Goal: Task Accomplishment & Management: Complete application form

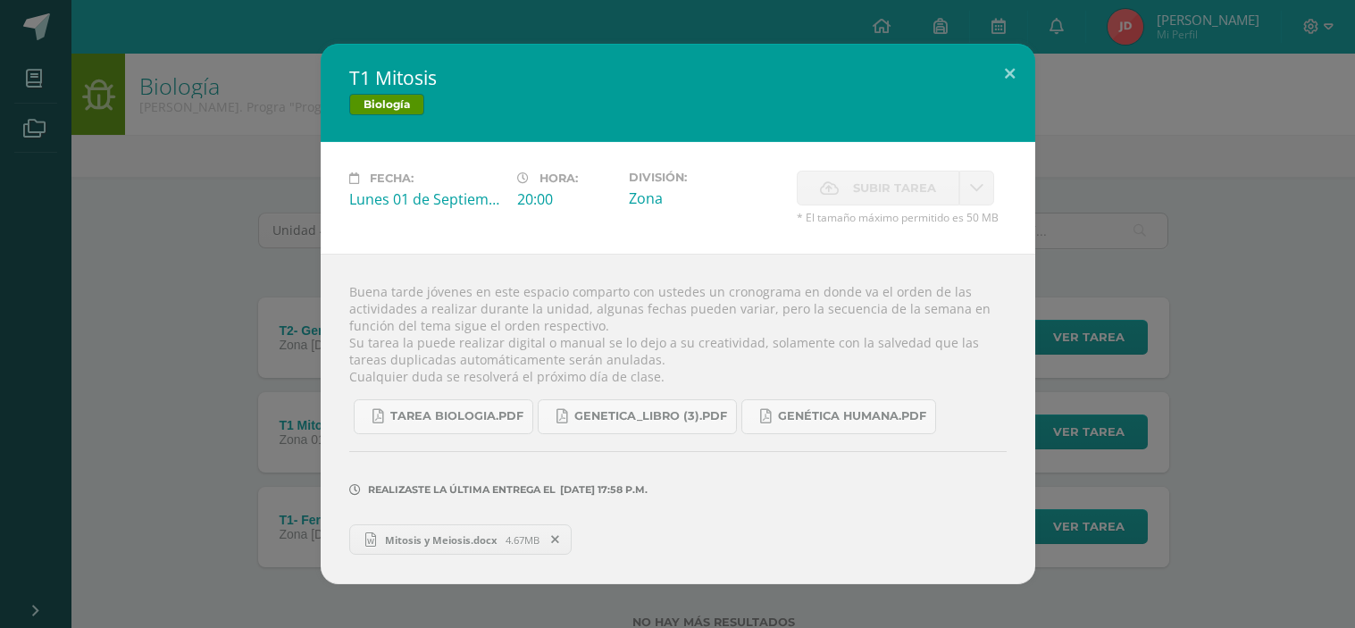
scroll to position [56, 0]
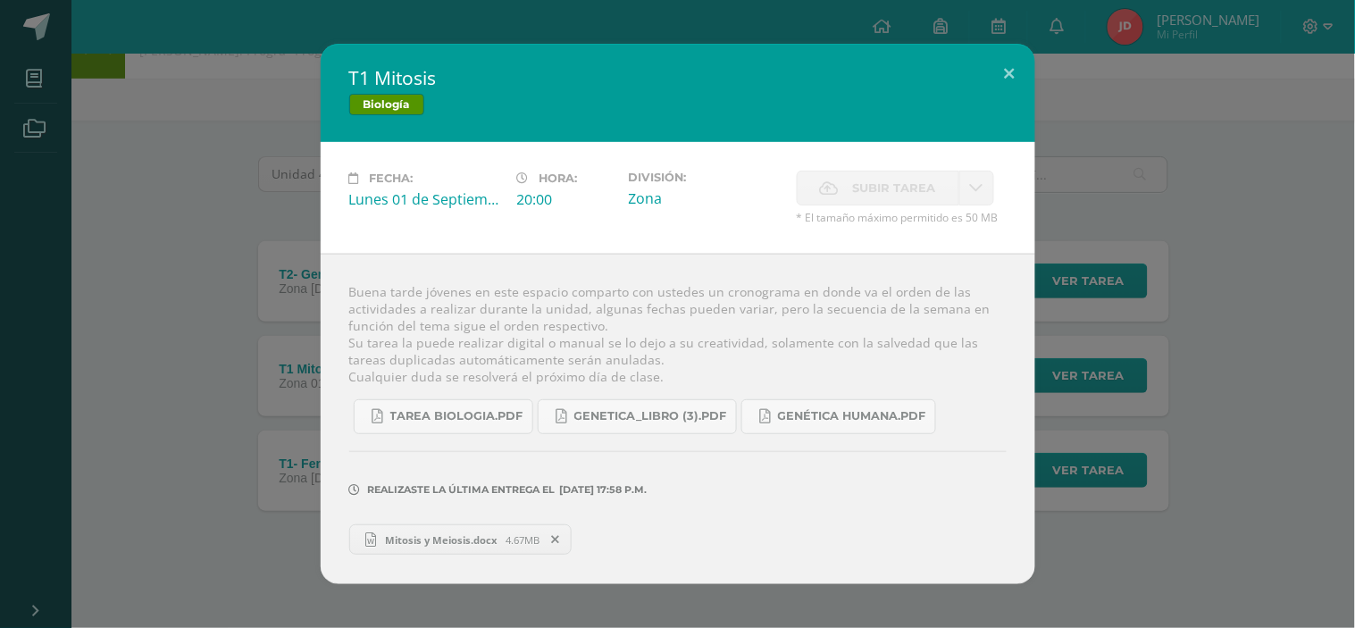
click at [170, 381] on div "T1 Mitosis Biología Fecha: [DATE] Hora: 20:00 División: Zona Subir tarea" at bounding box center [677, 314] width 1340 height 540
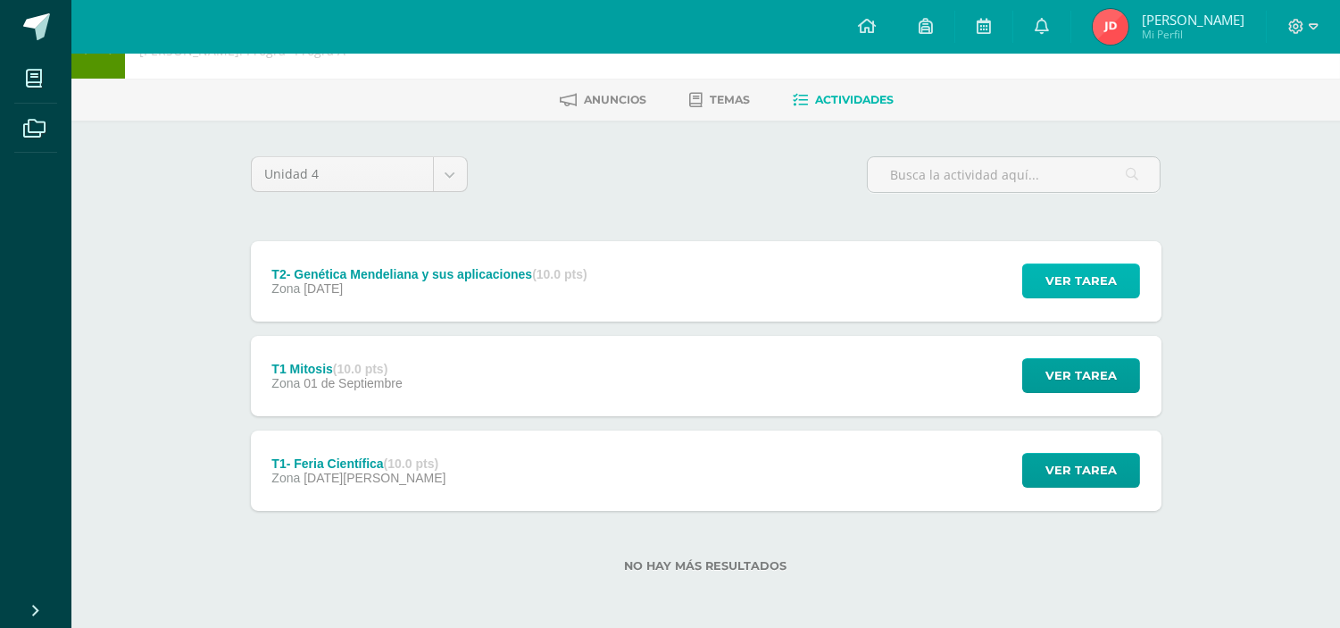
click at [1034, 292] on button "Ver tarea" at bounding box center [1081, 280] width 118 height 35
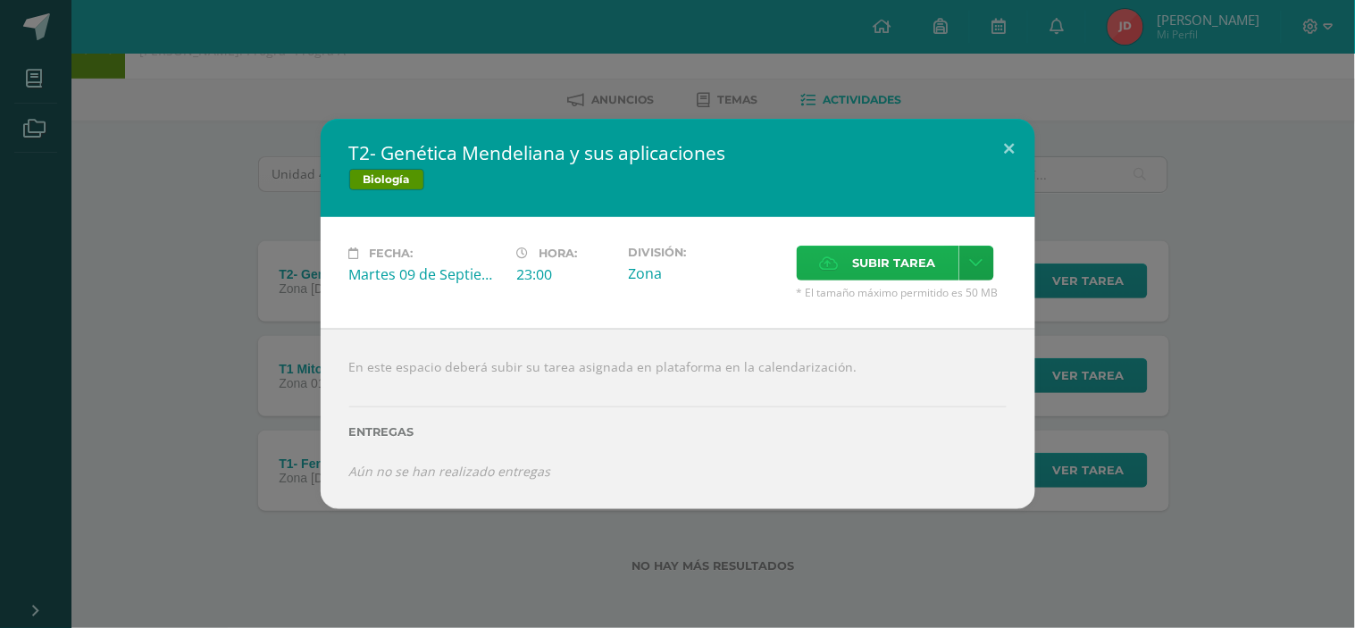
click at [797, 264] on label "Subir tarea" at bounding box center [878, 263] width 163 height 35
click at [0, 0] on input "Subir tarea" at bounding box center [0, 0] width 0 height 0
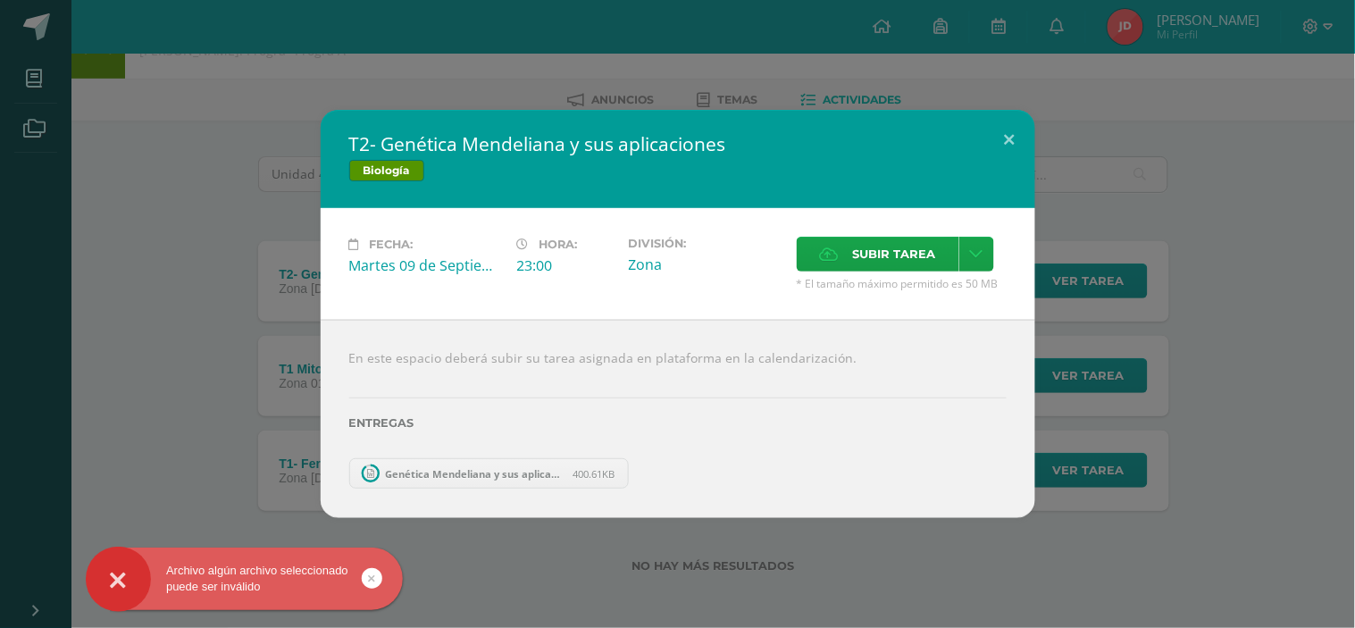
scroll to position [0, 0]
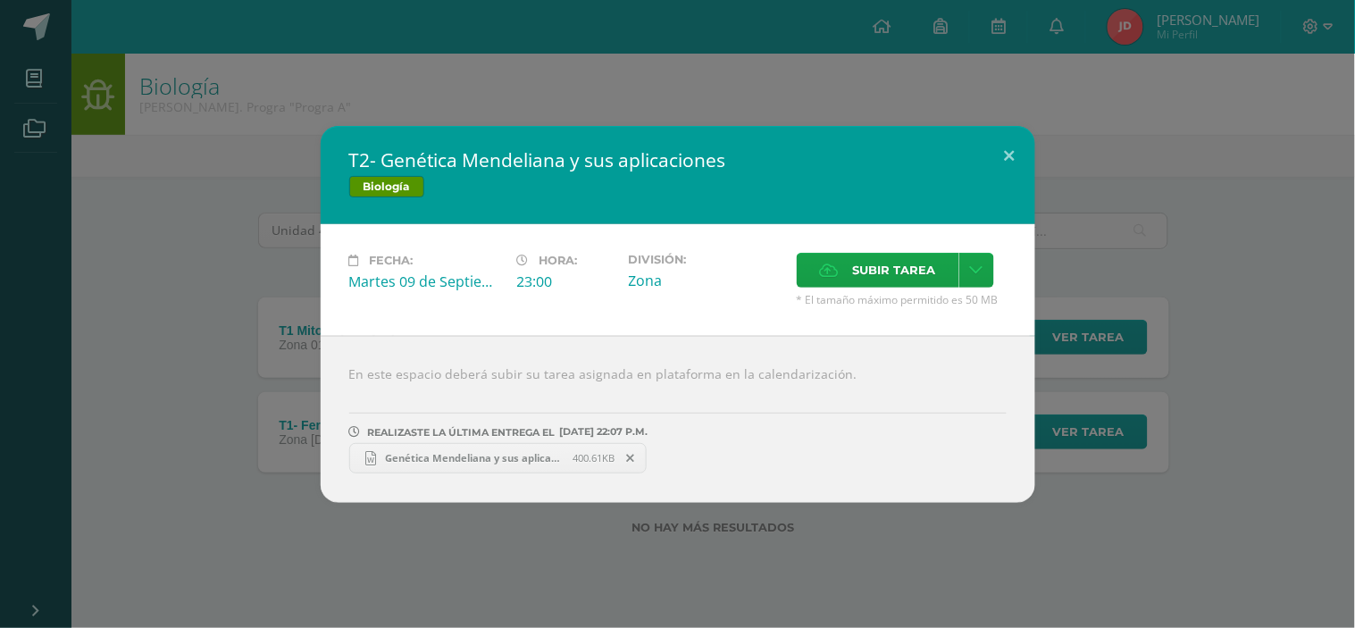
click at [1173, 359] on div "T2- Genética Mendeliana y sus aplicaciones Biología Fecha: Martes 09 de Septiem…" at bounding box center [677, 314] width 1340 height 377
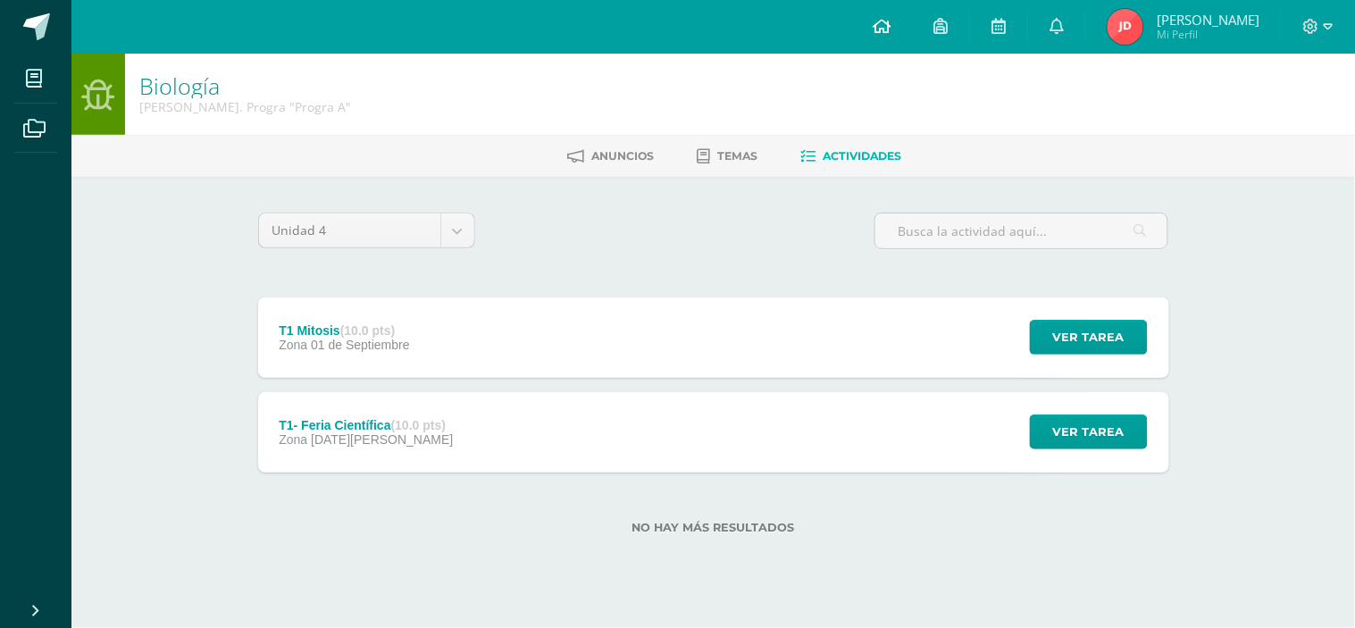
click at [889, 29] on icon at bounding box center [881, 26] width 18 height 16
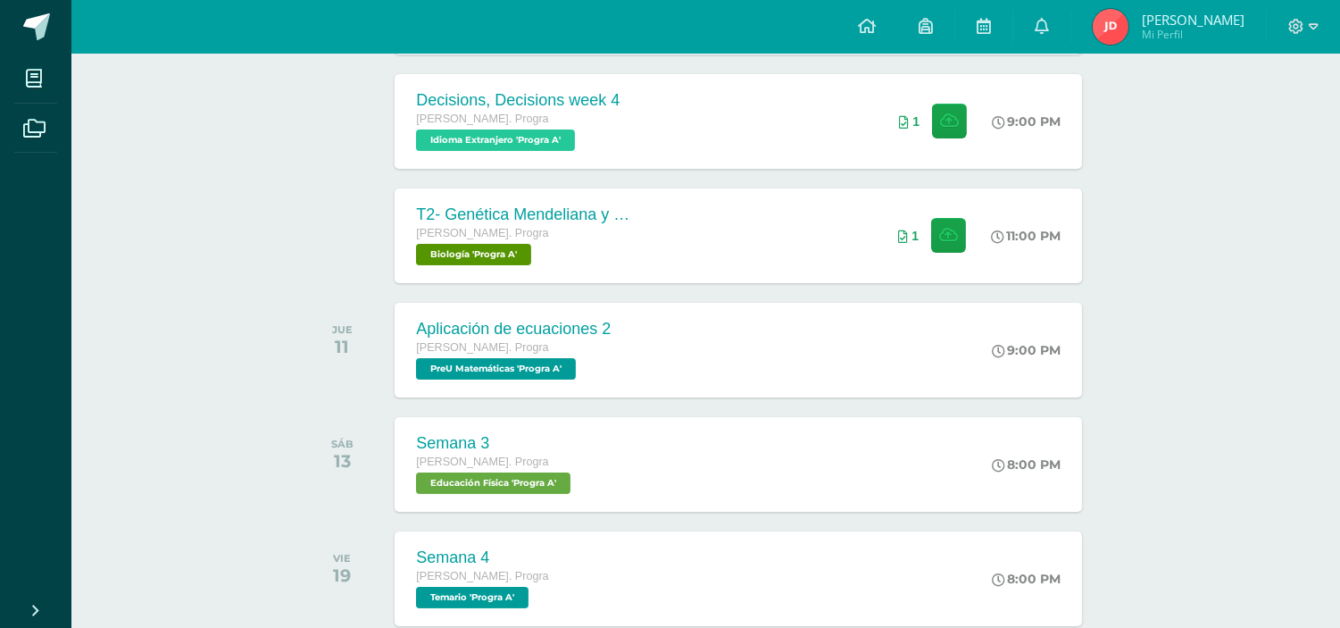
scroll to position [400, 0]
